Goal: Task Accomplishment & Management: Manage account settings

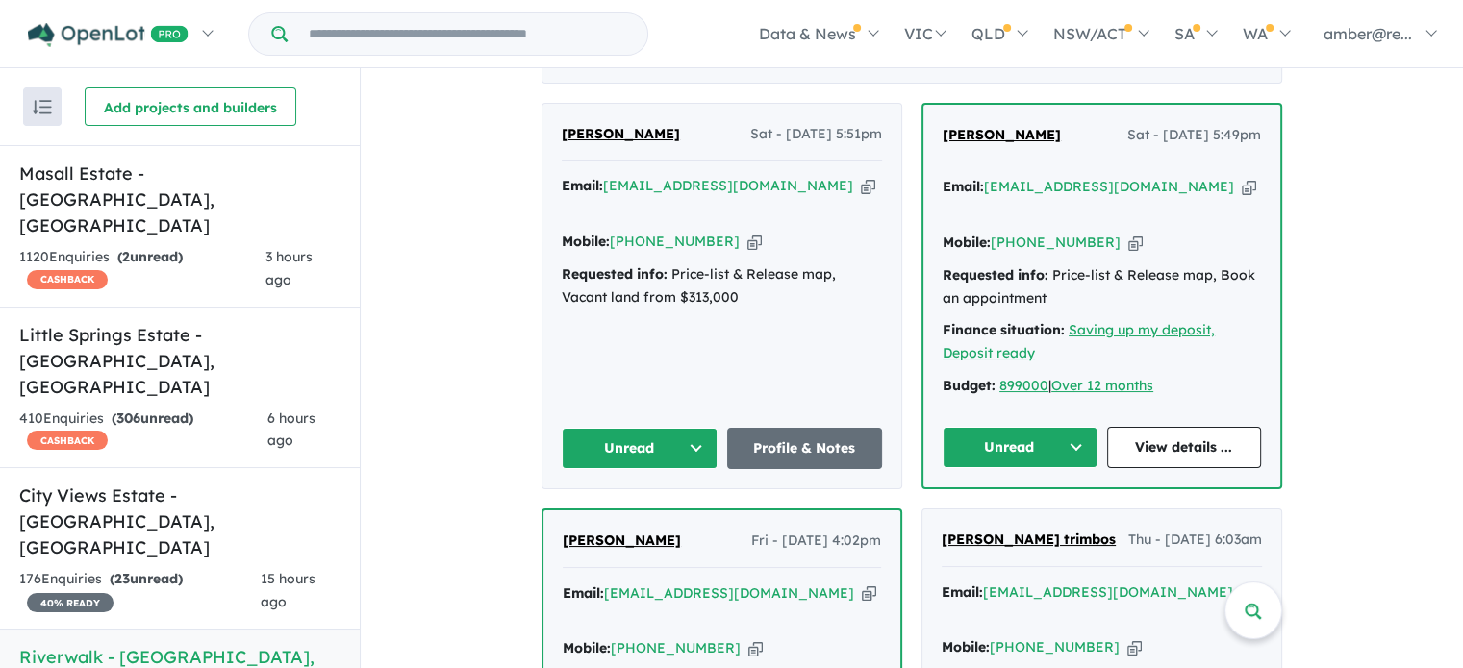
scroll to position [794, 0]
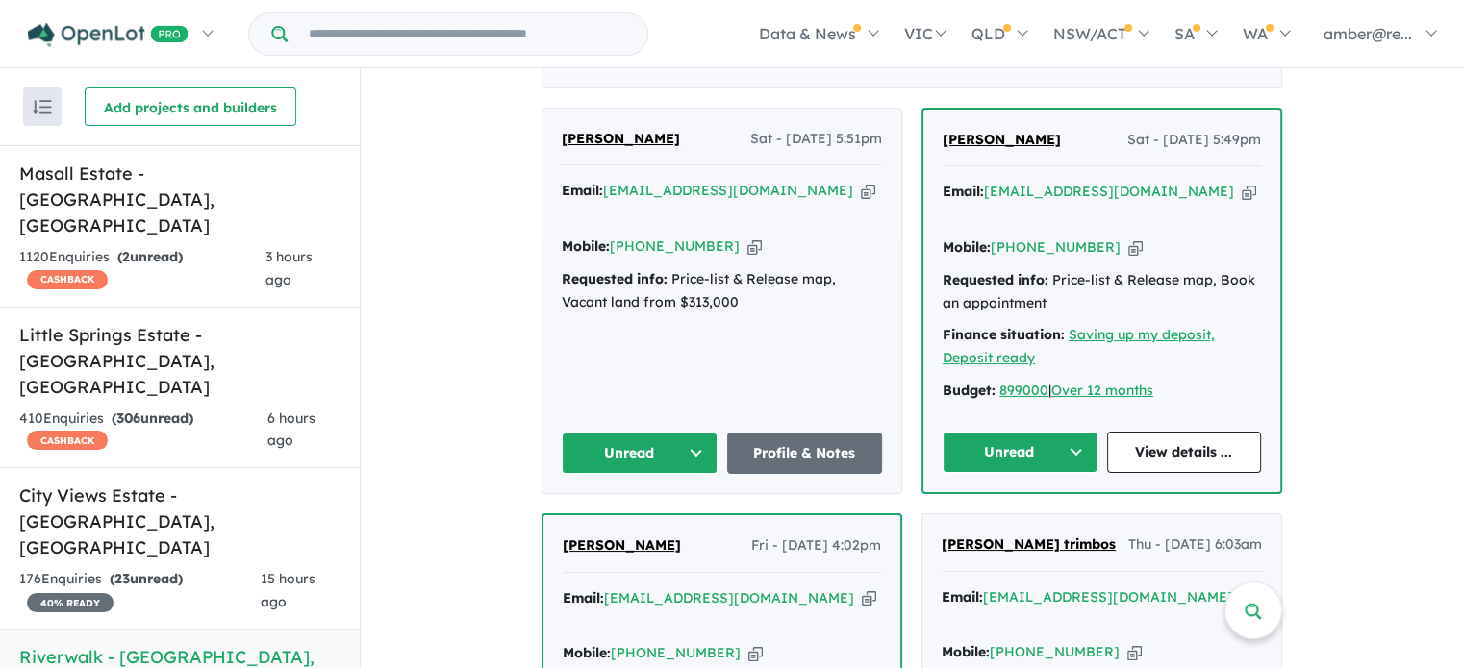
click at [1242, 202] on icon "button" at bounding box center [1249, 192] width 14 height 20
click at [1128, 242] on icon "button" at bounding box center [1135, 248] width 14 height 20
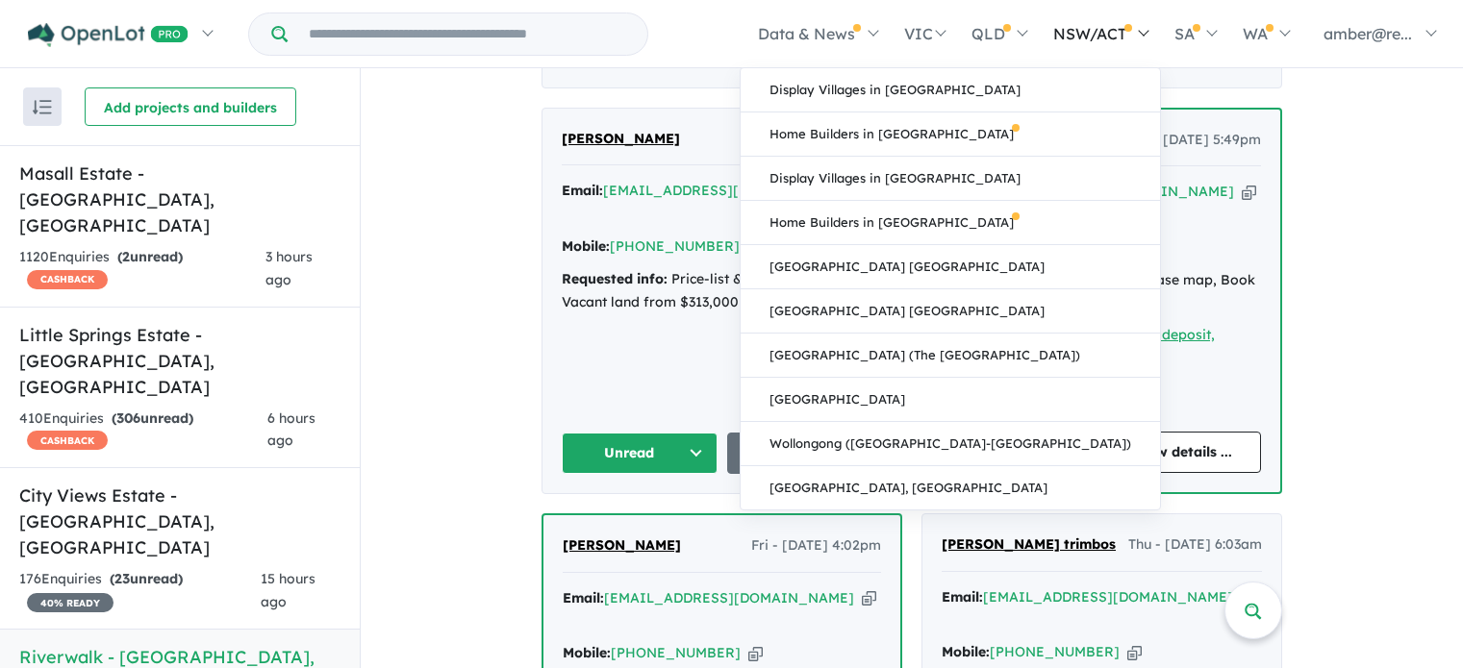
scroll to position [0, 0]
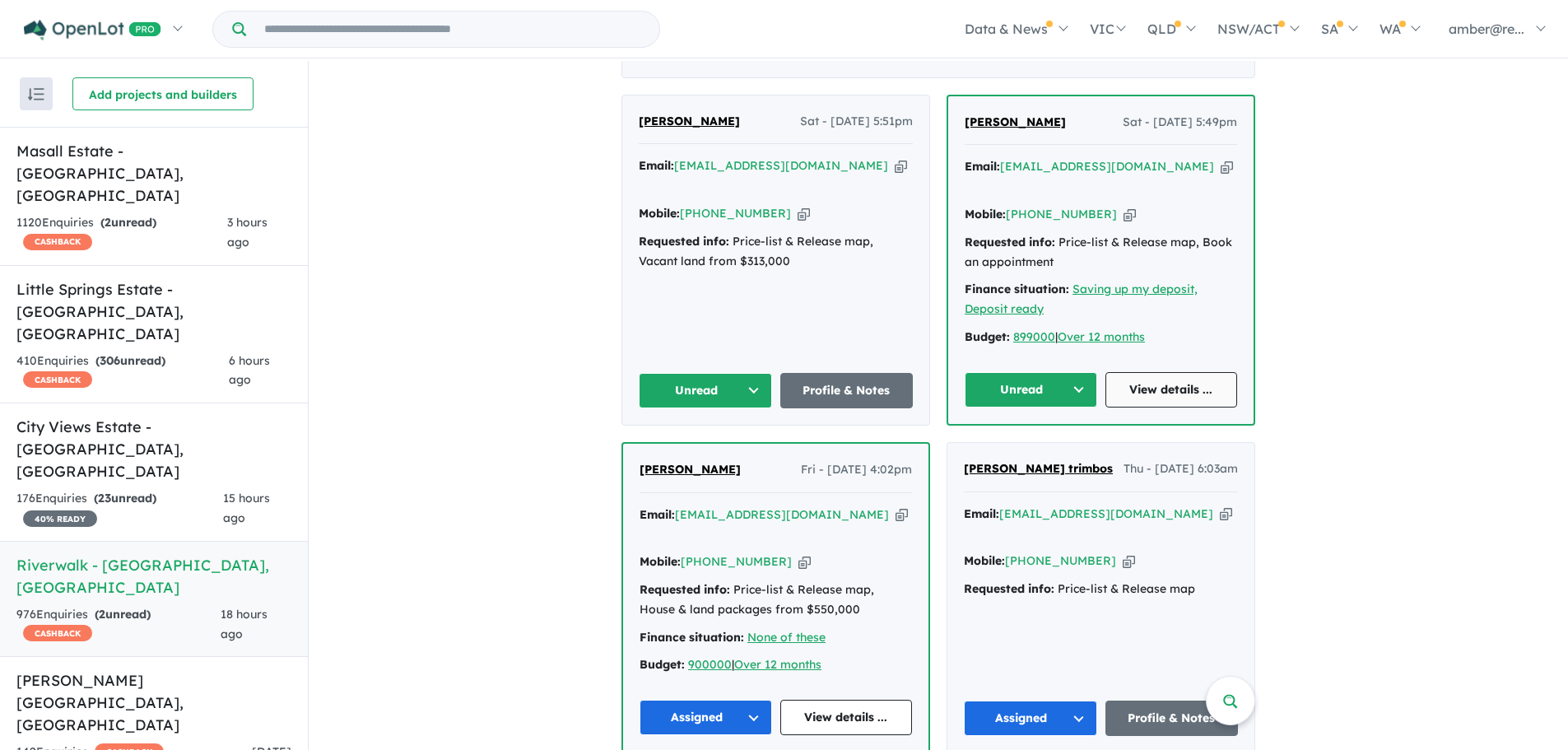
click at [1178, 385] on link "View details ..." at bounding box center [1172, 390] width 133 height 35
click at [1044, 382] on button "Unread" at bounding box center [1030, 390] width 133 height 35
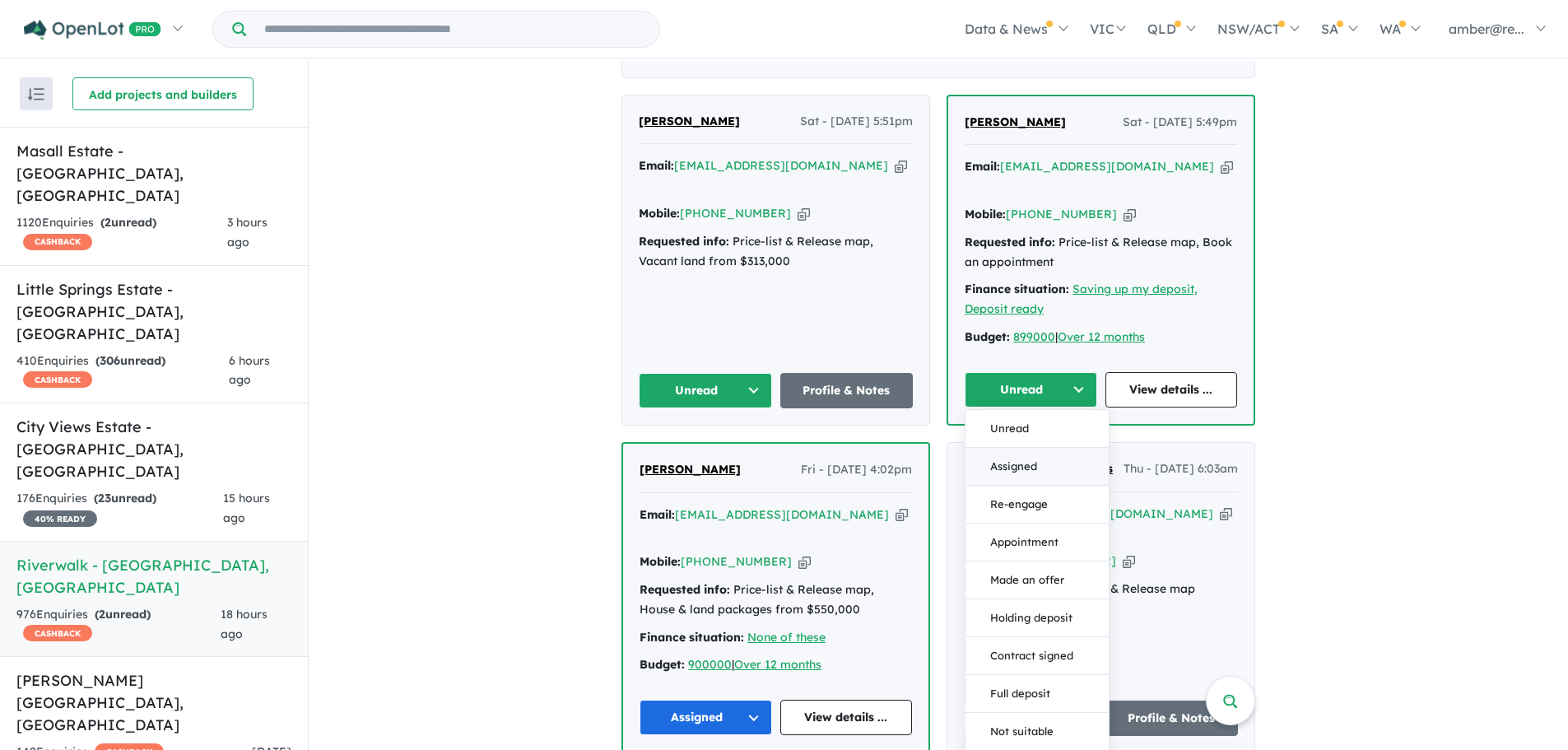
click at [1052, 455] on button "Assigned" at bounding box center [1036, 467] width 143 height 38
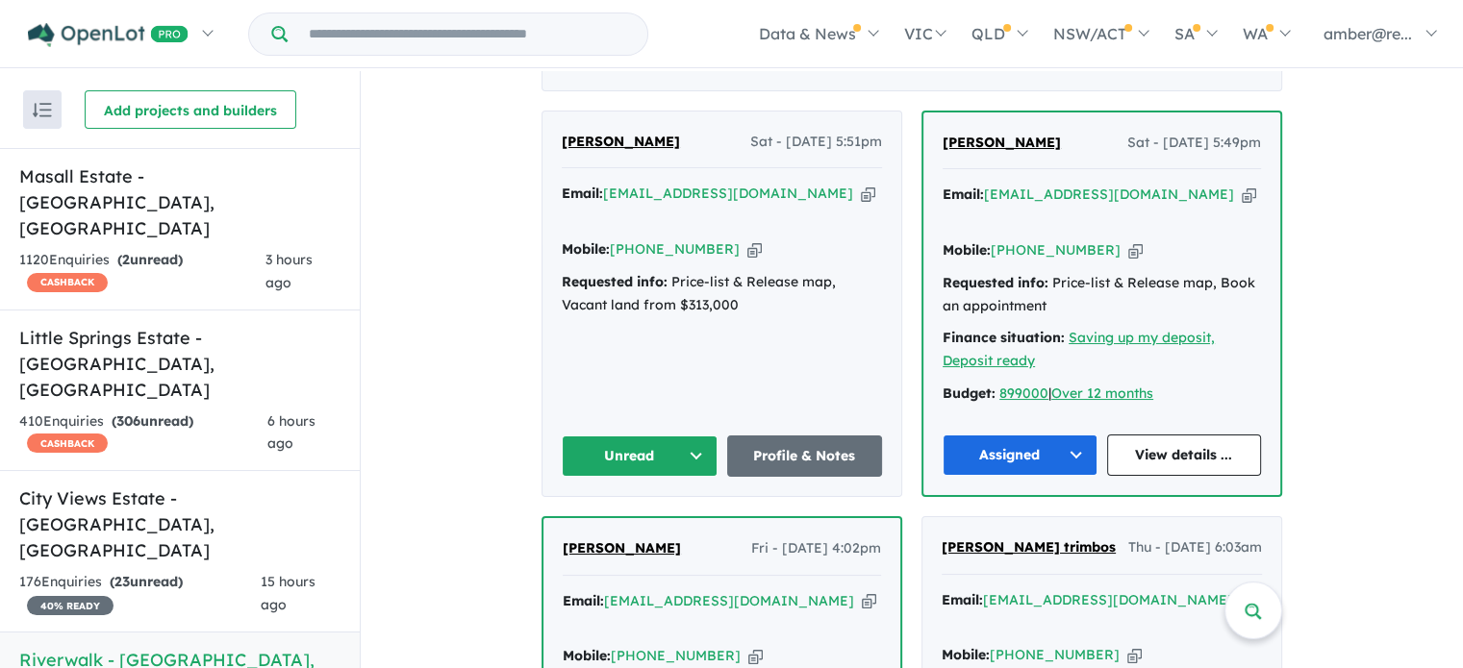
scroll to position [794, 0]
click at [1220, 449] on link "View details ..." at bounding box center [1184, 455] width 155 height 41
click at [861, 204] on icon "button" at bounding box center [868, 194] width 14 height 20
click at [631, 414] on div "[PERSON_NAME] Sat - [DATE] 5:51pm Email: [EMAIL_ADDRESS][DOMAIN_NAME] Copied! M…" at bounding box center [721, 304] width 359 height 385
click at [640, 441] on button "Unread" at bounding box center [640, 456] width 156 height 41
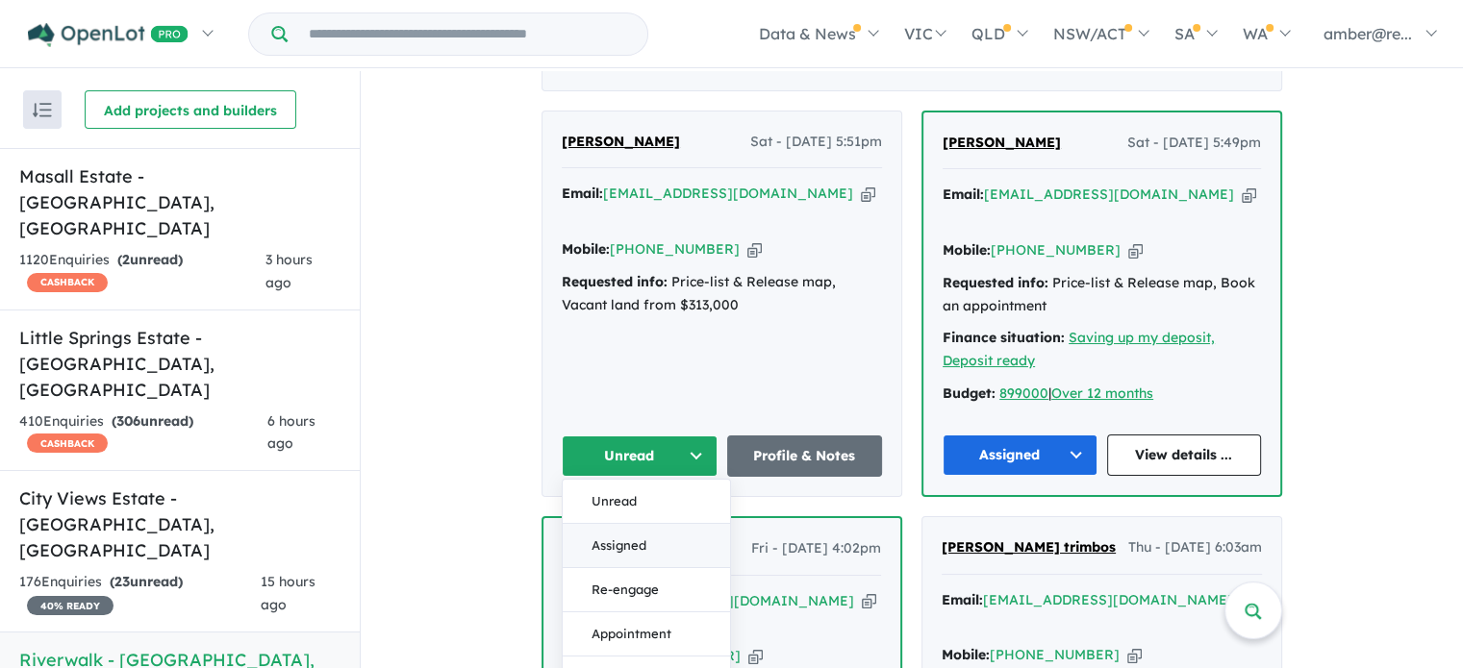
click at [643, 530] on button "Assigned" at bounding box center [646, 546] width 167 height 44
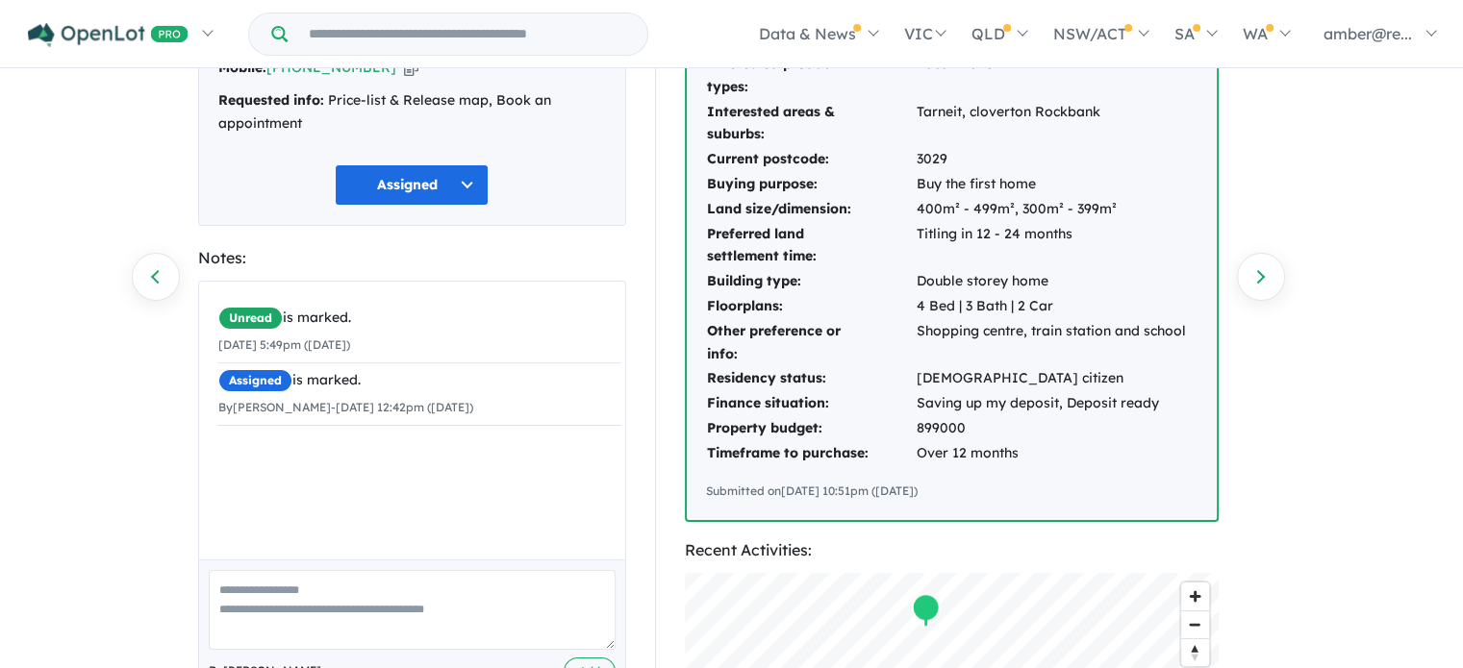
scroll to position [192, 0]
